Goal: Task Accomplishment & Management: Use online tool/utility

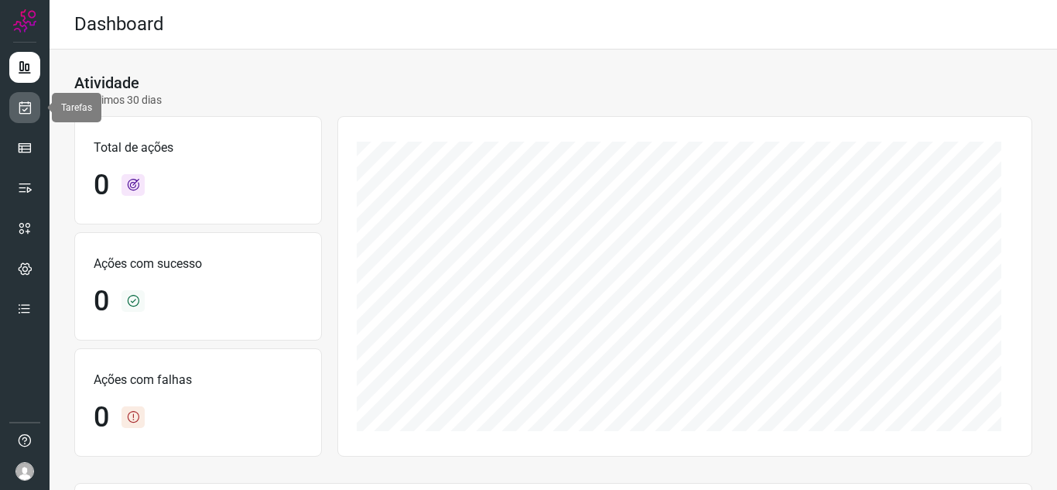
click at [19, 118] on link at bounding box center [24, 107] width 31 height 31
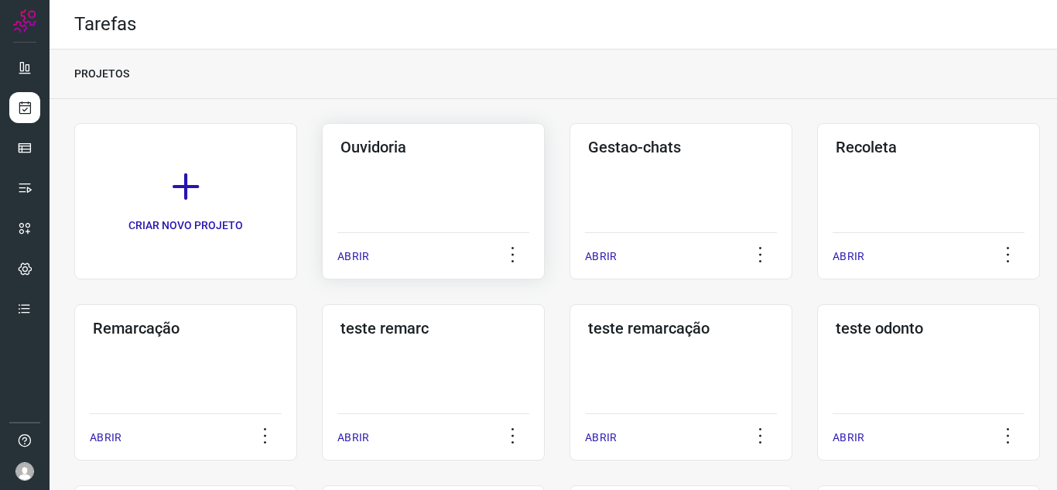
drag, startPoint x: 338, startPoint y: 266, endPoint x: 370, endPoint y: 193, distance: 80.1
click at [340, 266] on div "ABRIR" at bounding box center [433, 251] width 192 height 39
click at [361, 258] on p "ABRIR" at bounding box center [353, 256] width 32 height 16
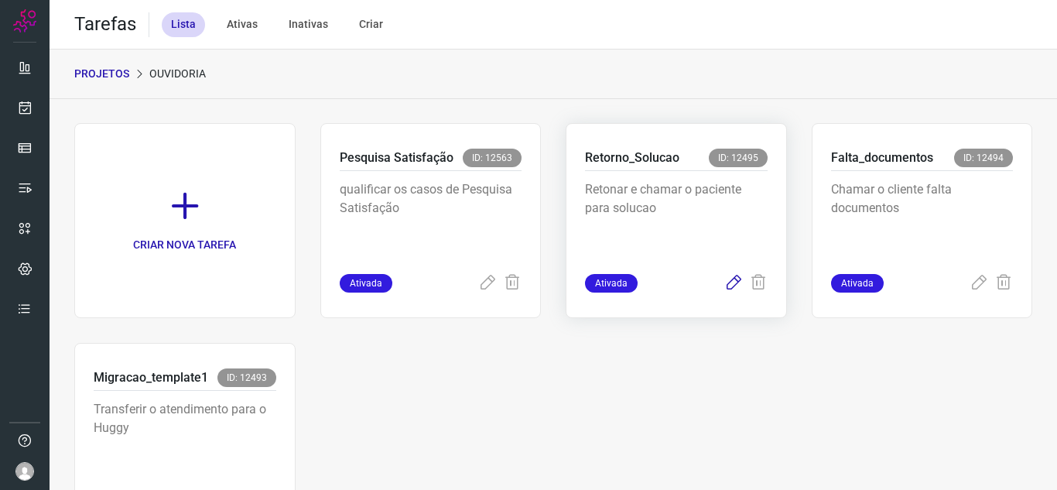
click at [724, 289] on icon at bounding box center [733, 283] width 19 height 19
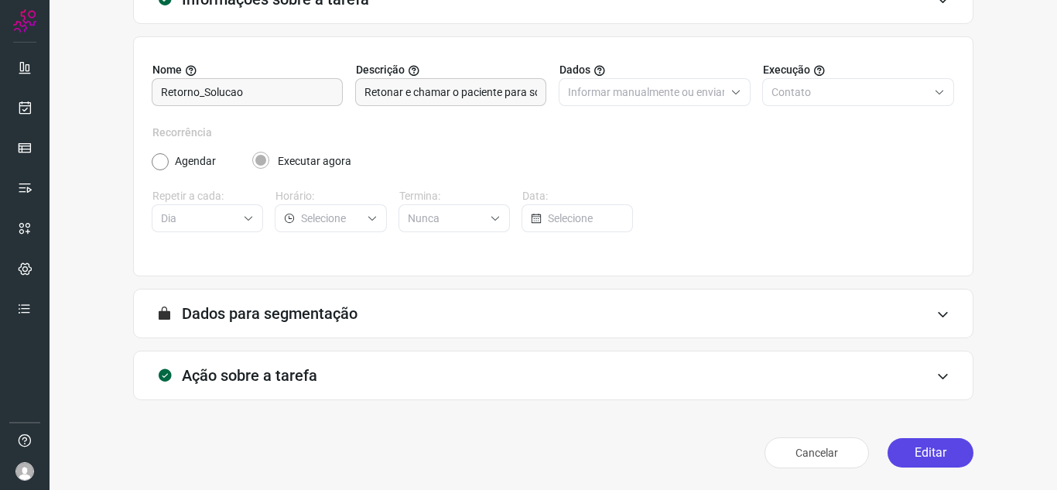
scroll to position [115, 0]
click at [926, 454] on button "Editar" at bounding box center [931, 452] width 86 height 29
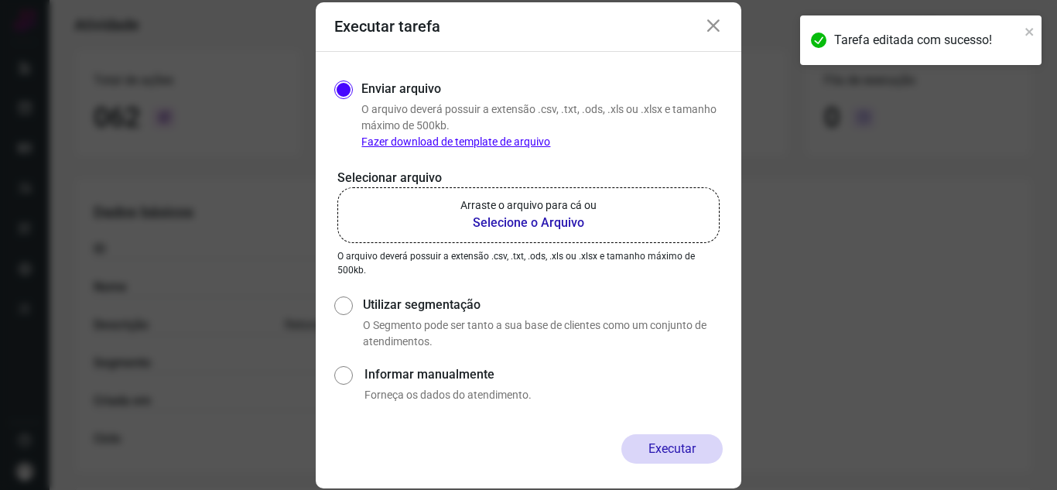
click at [535, 220] on b "Selecione o Arquivo" at bounding box center [528, 223] width 136 height 19
click at [0, 0] on input "Arraste o arquivo para cá ou Selecione o Arquivo" at bounding box center [0, 0] width 0 height 0
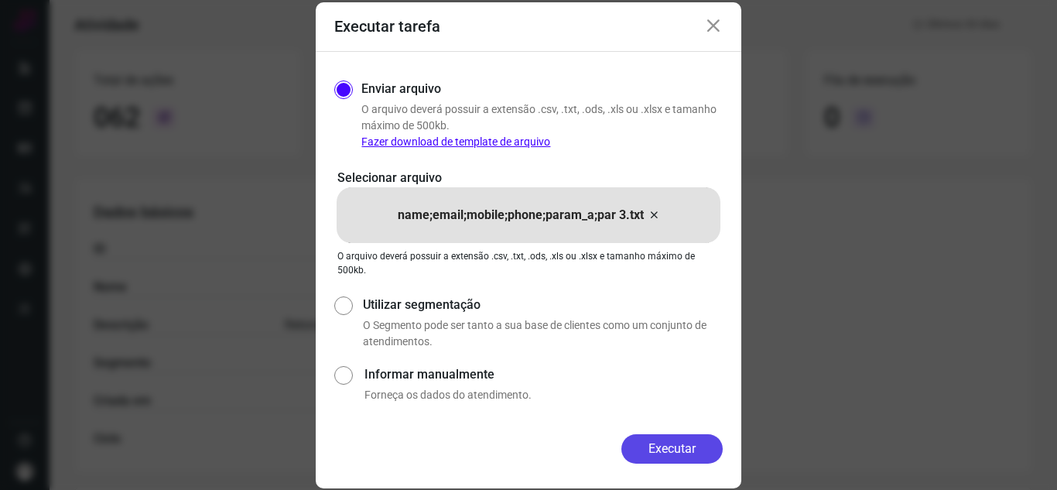
click at [706, 440] on button "Executar" at bounding box center [671, 448] width 101 height 29
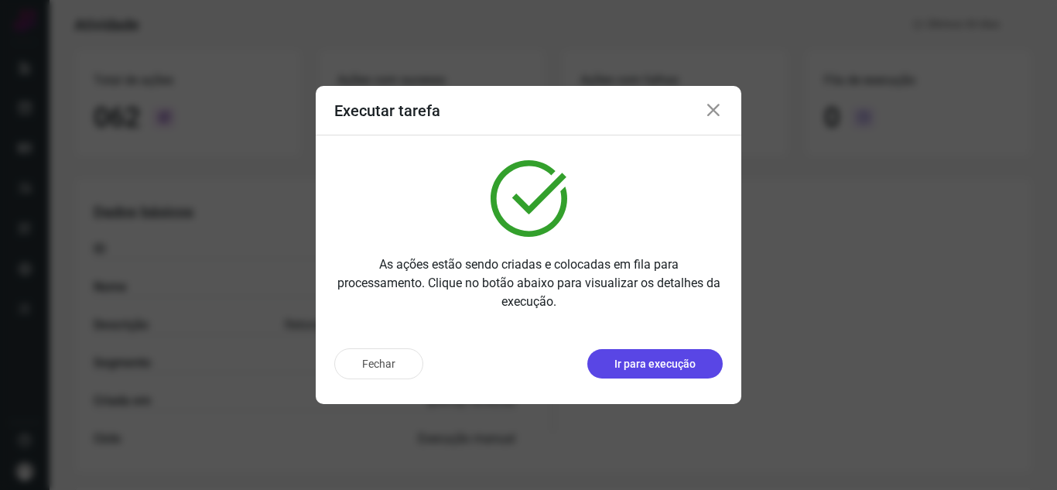
click at [664, 360] on p "Ir para execução" at bounding box center [655, 364] width 81 height 16
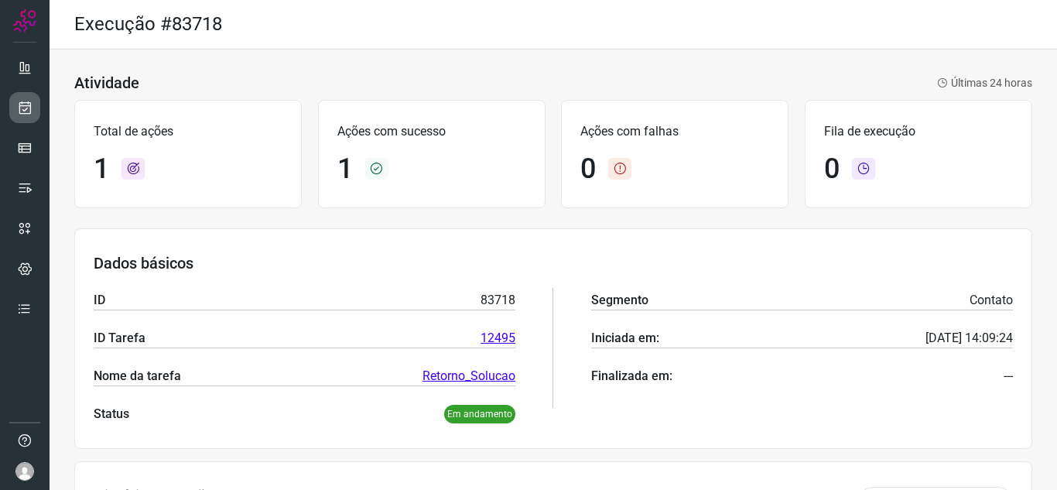
click at [31, 111] on icon at bounding box center [25, 107] width 16 height 15
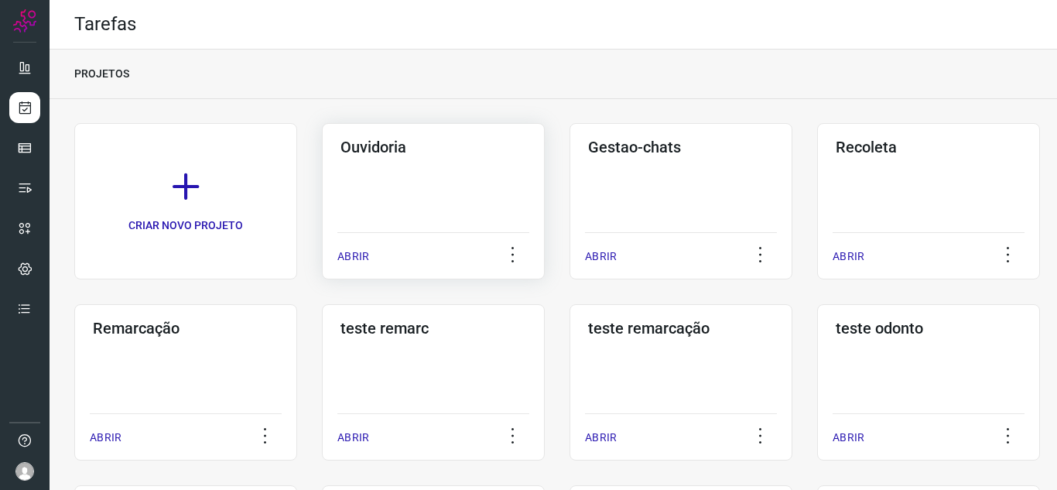
click at [339, 252] on p "ABRIR" at bounding box center [353, 256] width 32 height 16
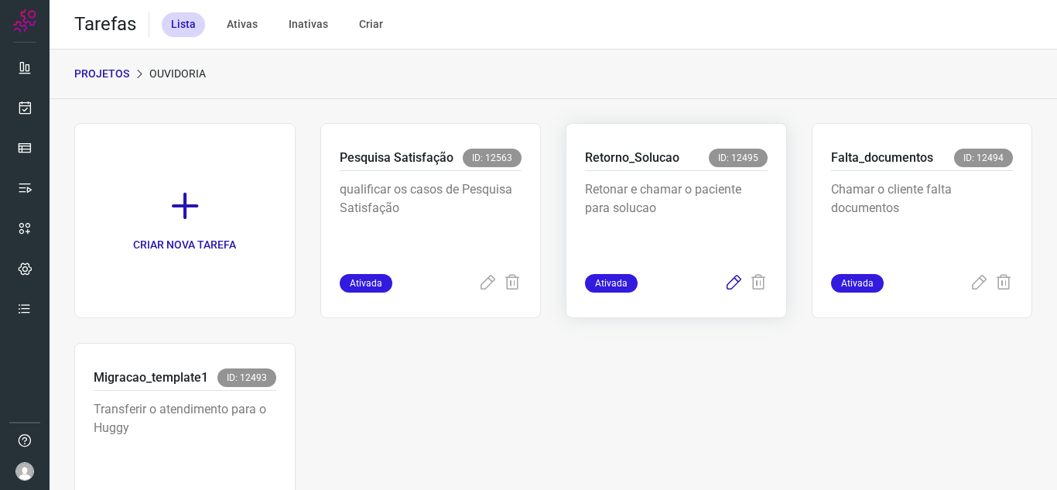
click at [724, 292] on icon at bounding box center [733, 283] width 19 height 19
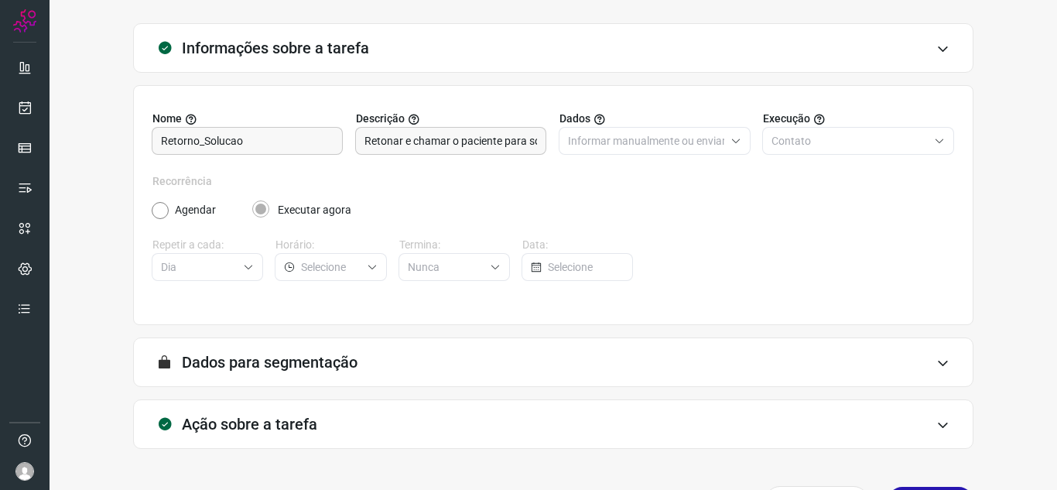
scroll to position [115, 0]
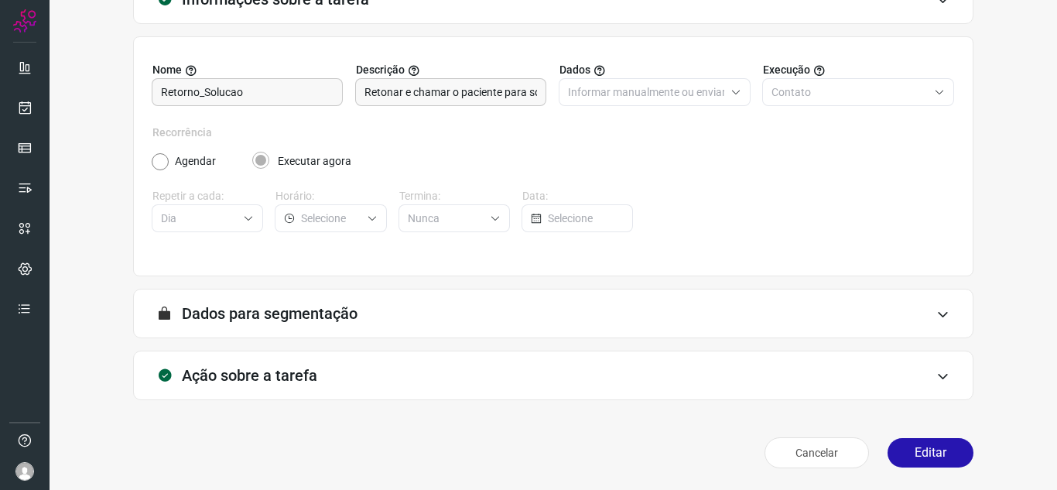
click at [905, 435] on div "Cancelar Editar" at bounding box center [553, 452] width 840 height 43
click at [911, 448] on button "Editar" at bounding box center [931, 452] width 86 height 29
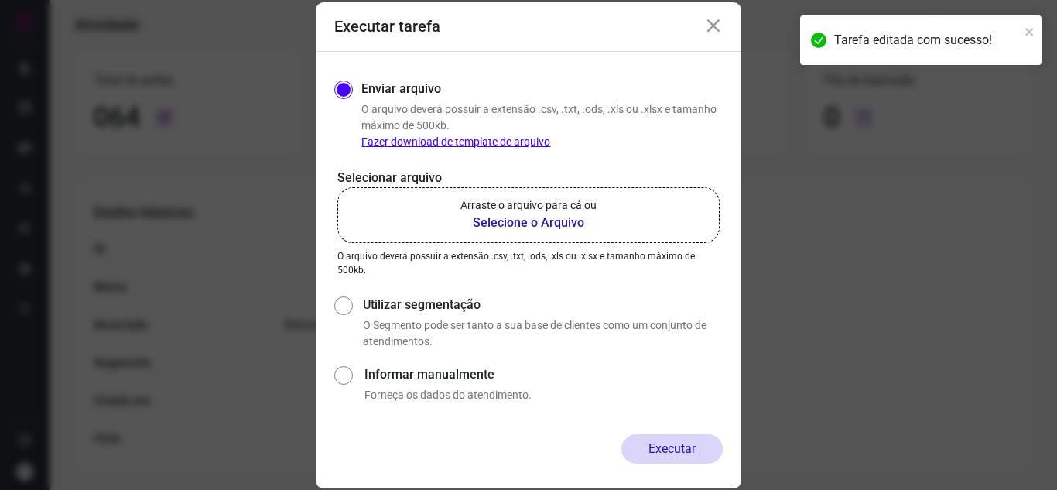
click at [640, 217] on label "Arraste o arquivo para cá ou Selecione o Arquivo" at bounding box center [528, 215] width 382 height 56
click at [0, 0] on input "Arraste o arquivo para cá ou Selecione o Arquivo" at bounding box center [0, 0] width 0 height 0
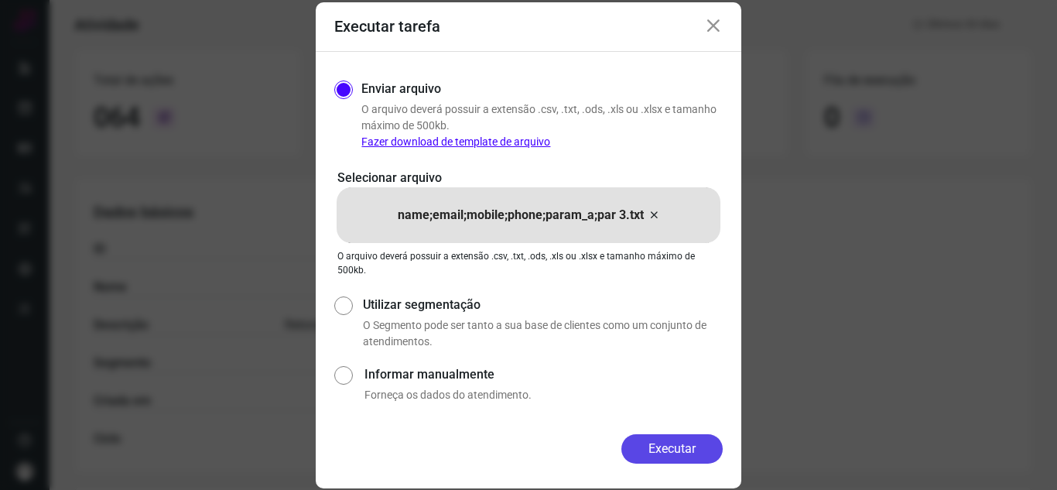
click at [631, 454] on button "Executar" at bounding box center [671, 448] width 101 height 29
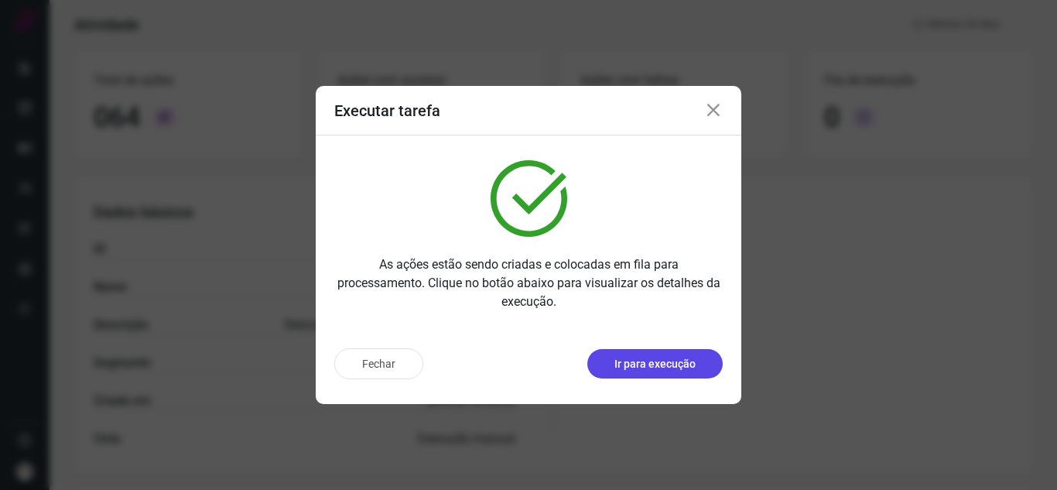
click at [688, 361] on p "Ir para execução" at bounding box center [655, 364] width 81 height 16
